Goal: Book appointment/travel/reservation

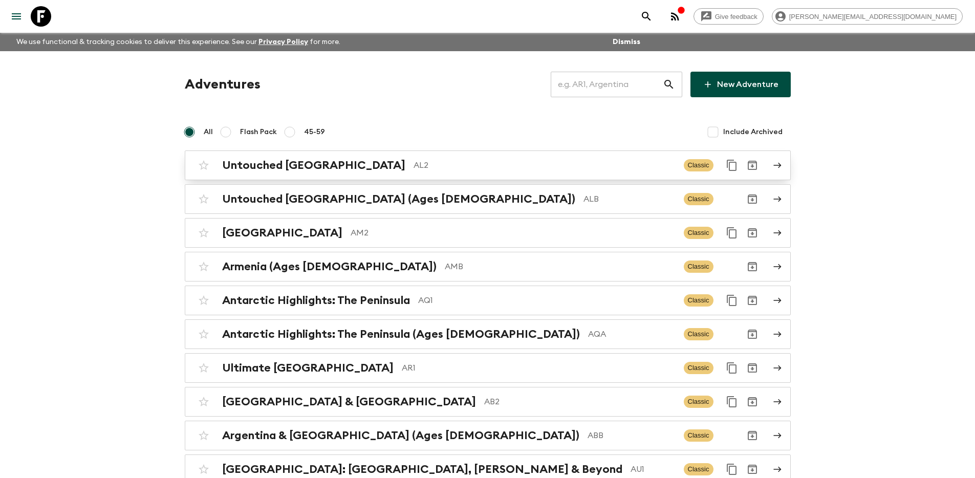
click at [433, 168] on p "AL2" at bounding box center [545, 165] width 262 height 12
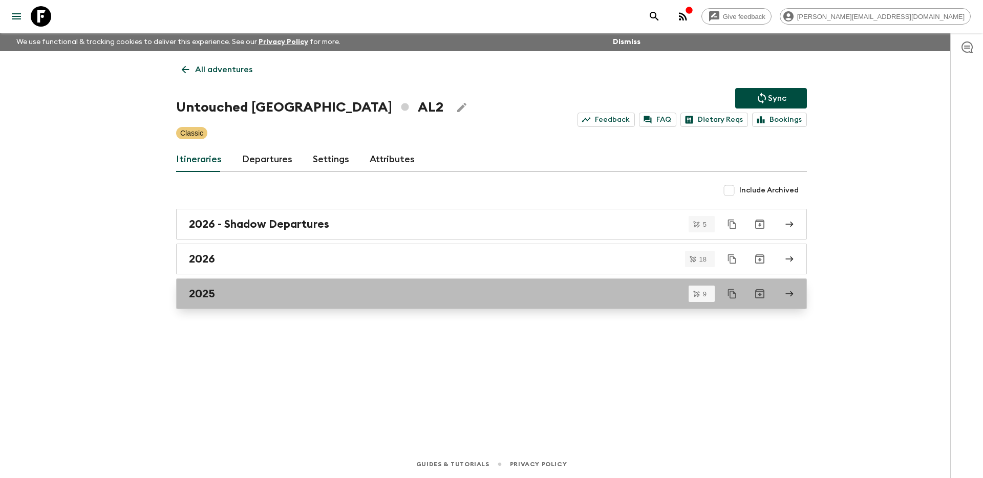
click at [332, 289] on div "2025" at bounding box center [481, 293] width 585 height 13
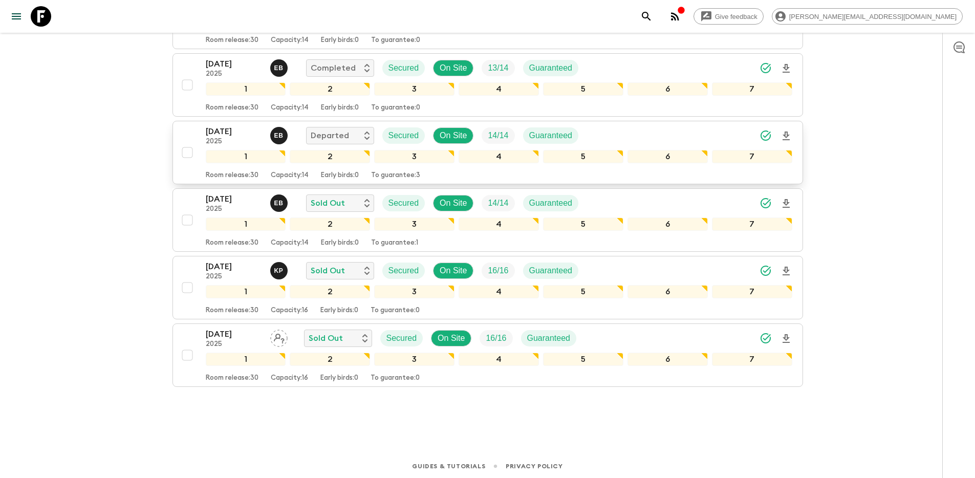
scroll to position [436, 0]
